Goal: Information Seeking & Learning: Learn about a topic

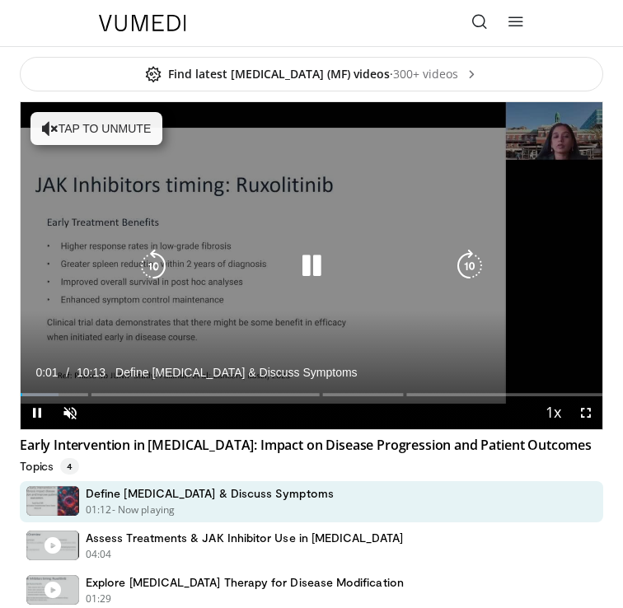
click at [311, 261] on icon "Video Player" at bounding box center [311, 266] width 33 height 33
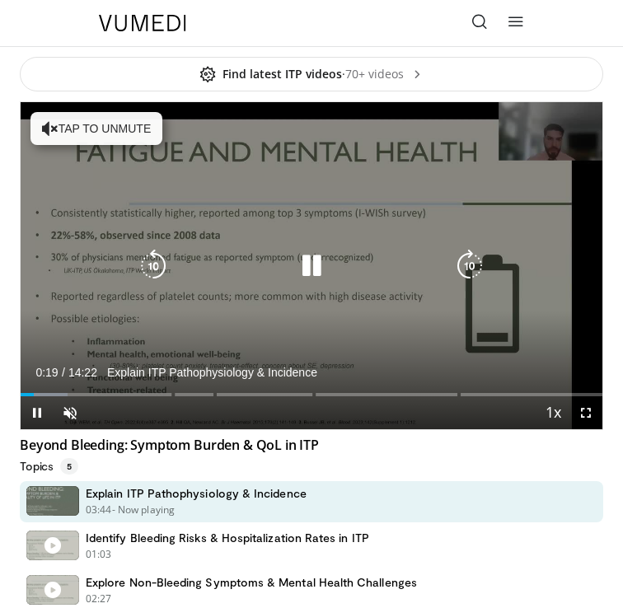
click at [311, 264] on icon "Video Player" at bounding box center [311, 266] width 33 height 33
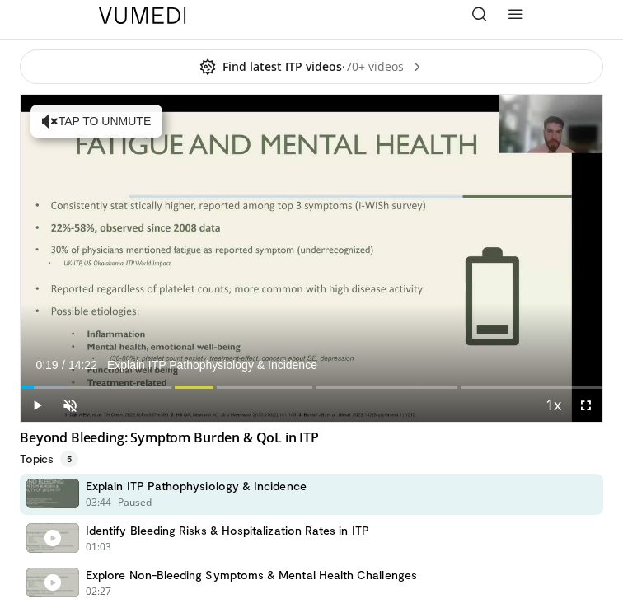
scroll to position [7, 0]
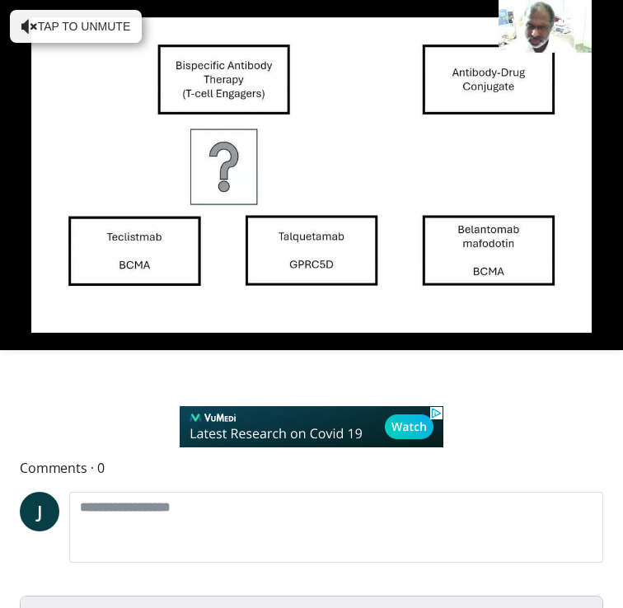
click at [136, 426] on div at bounding box center [311, 426] width 583 height 41
